Goal: Task Accomplishment & Management: Complete application form

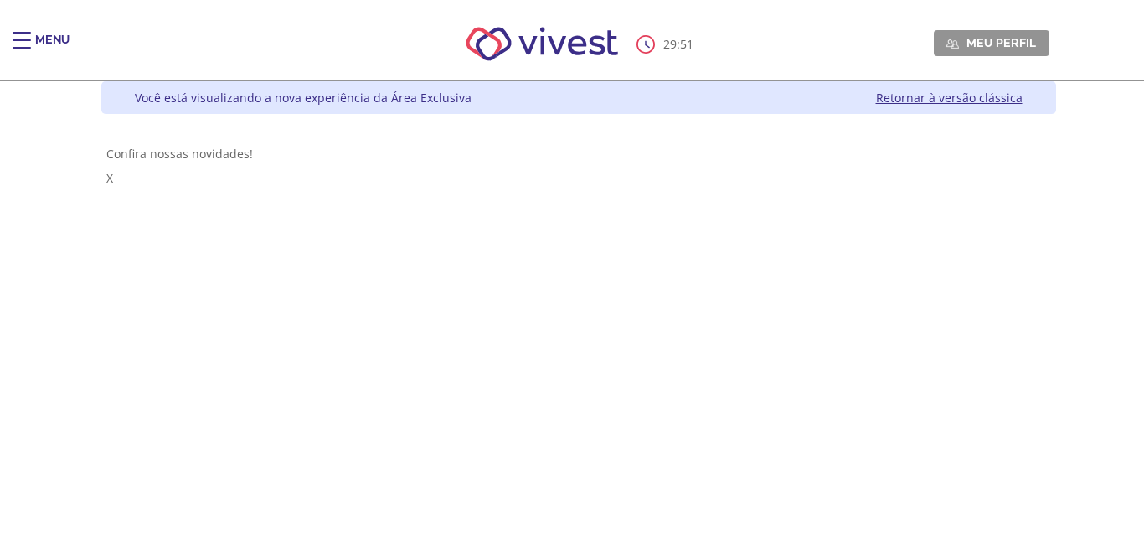
click at [15, 34] on div "Main header" at bounding box center [22, 48] width 18 height 33
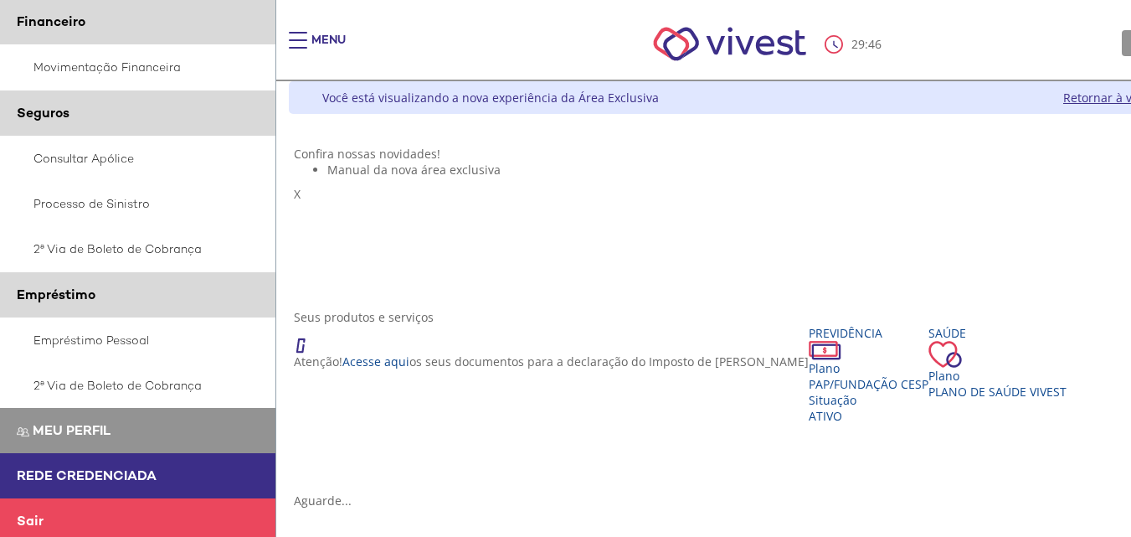
scroll to position [407, 0]
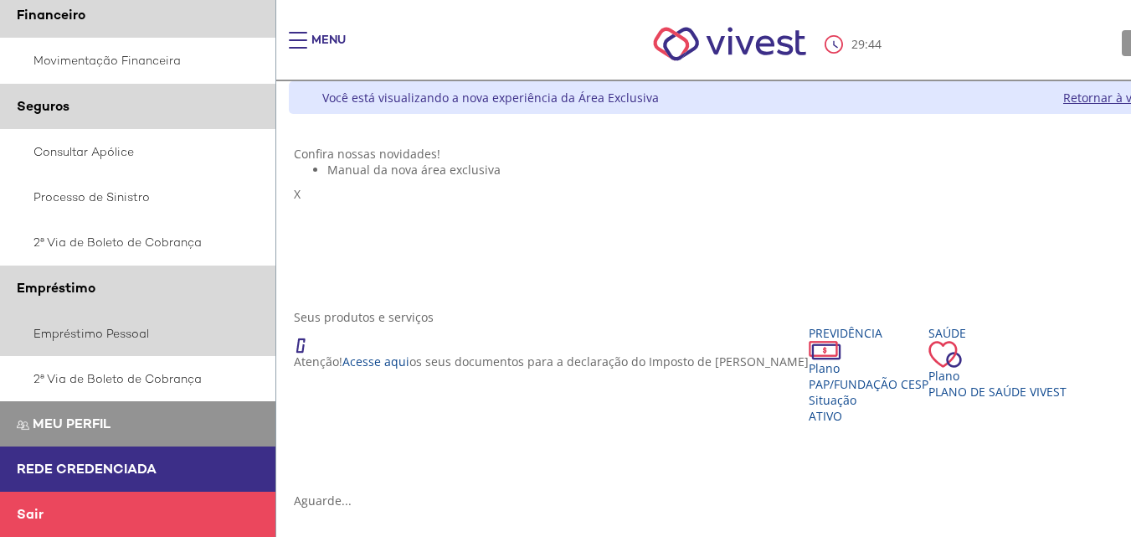
click at [119, 332] on link "Empréstimo Pessoal" at bounding box center [138, 333] width 276 height 45
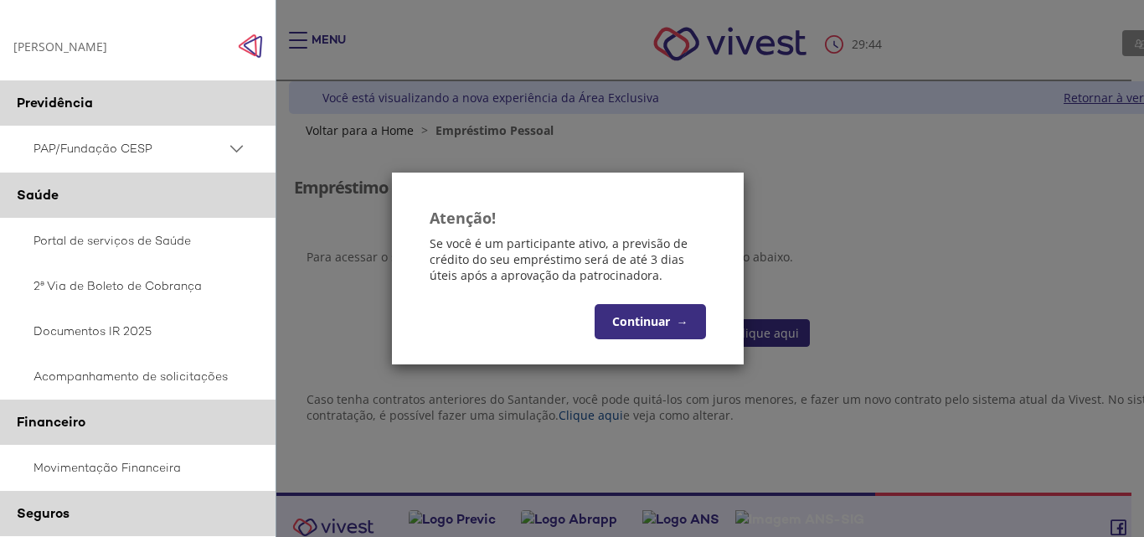
click at [665, 321] on button "Continuar →" at bounding box center [649, 321] width 111 height 35
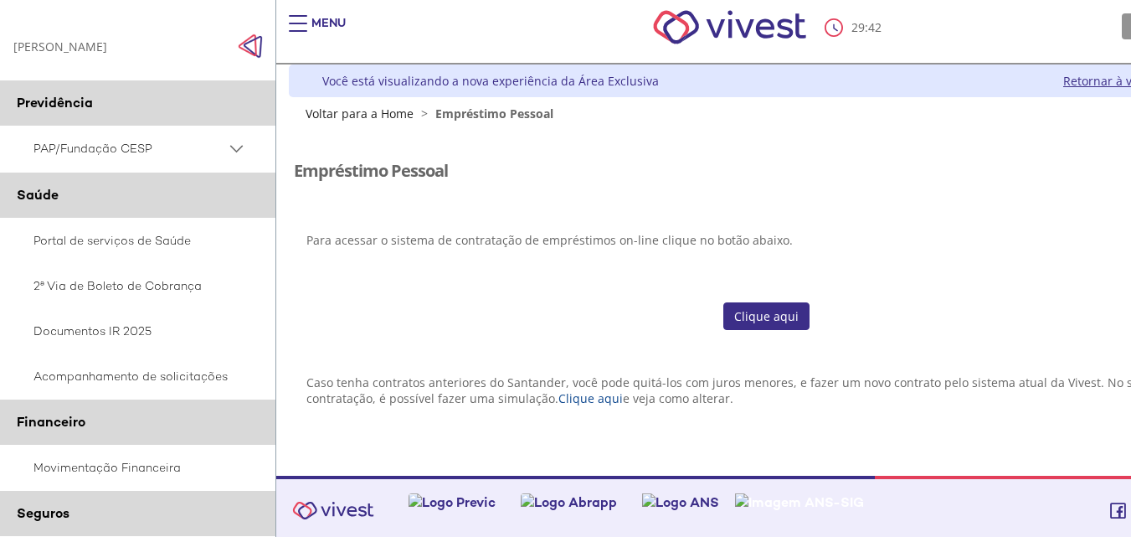
scroll to position [22, 0]
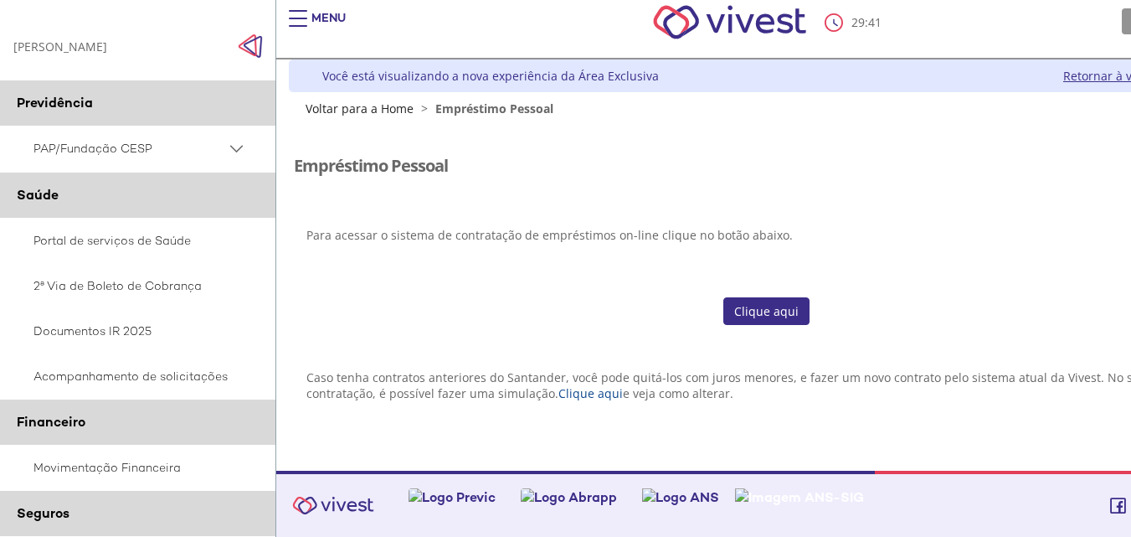
click at [764, 303] on link "Clique aqui" at bounding box center [766, 311] width 86 height 28
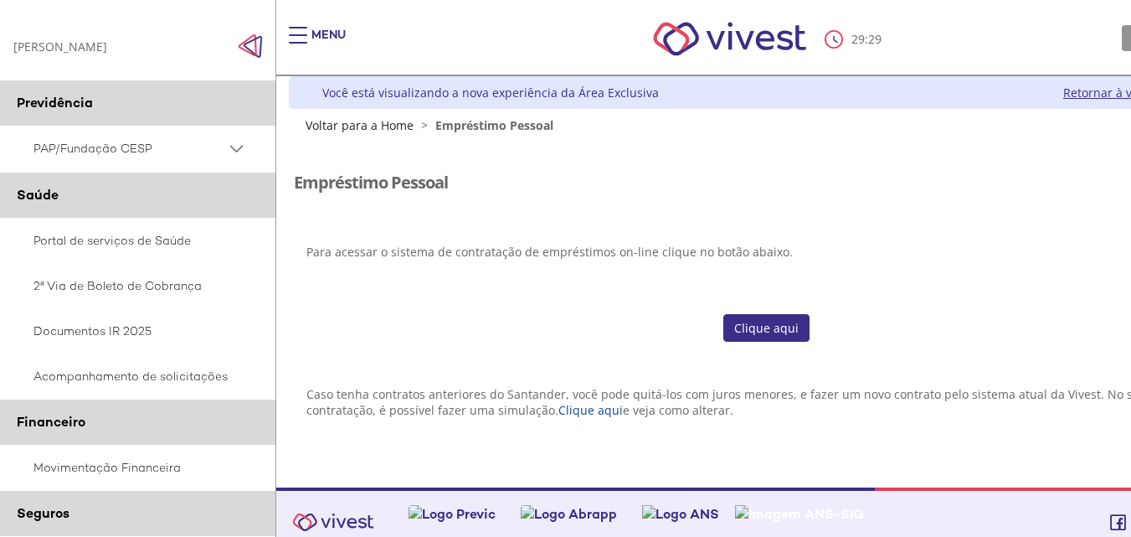
scroll to position [0, 0]
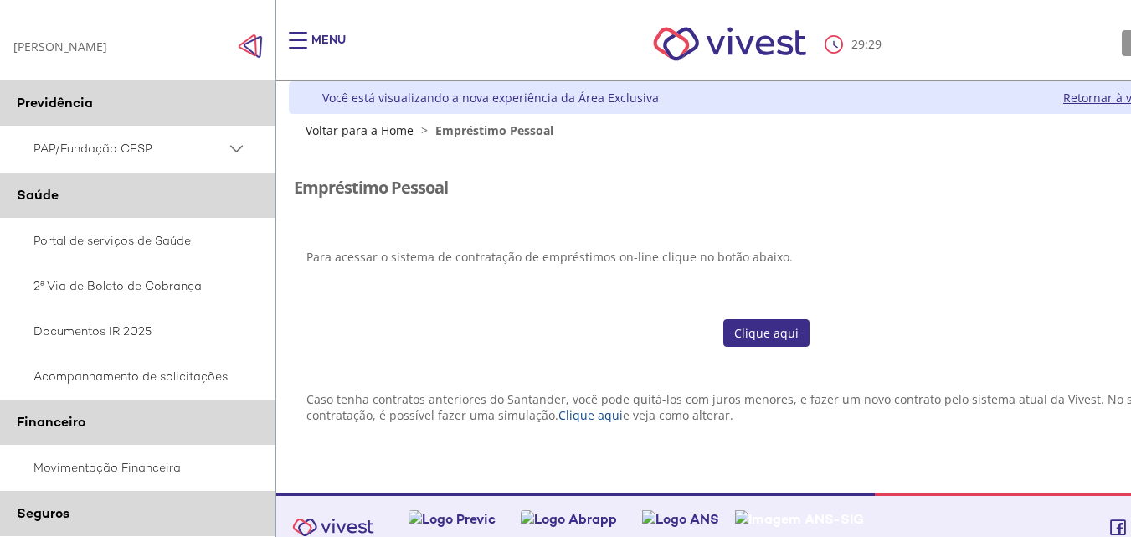
click at [1105, 94] on link "Retornar à versão clássica" at bounding box center [1136, 98] width 147 height 16
